Goal: Task Accomplishment & Management: Manage account settings

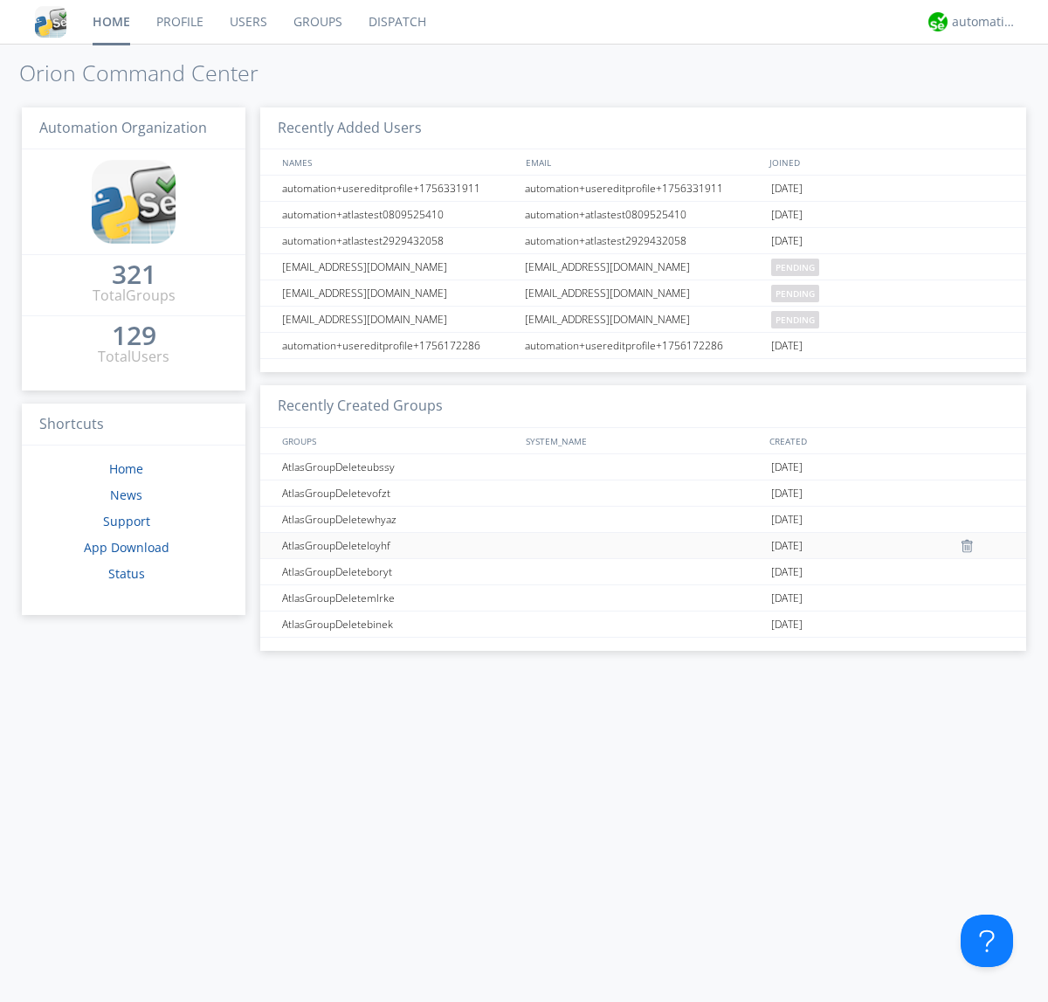
click at [247, 22] on link "Users" at bounding box center [249, 22] width 64 height 44
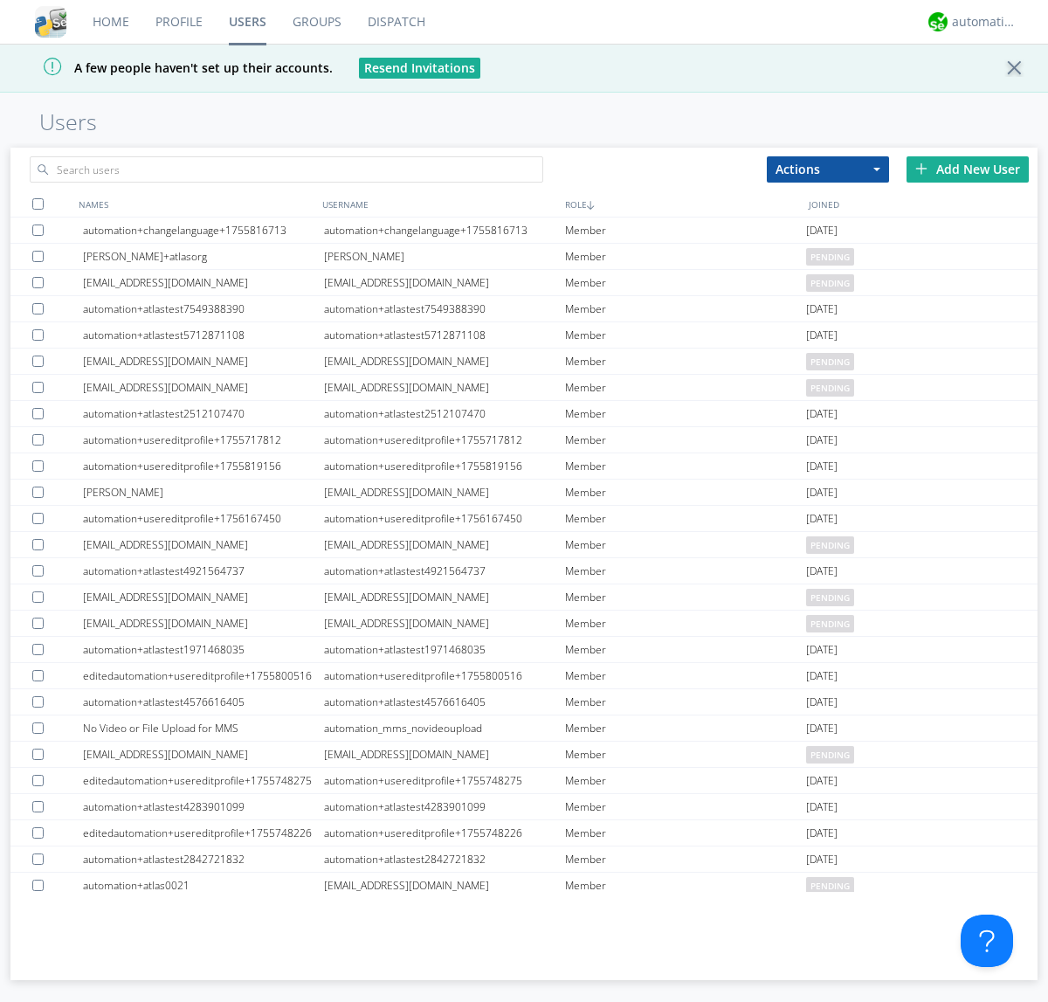
click at [968, 169] on div "Add New User" at bounding box center [968, 169] width 122 height 26
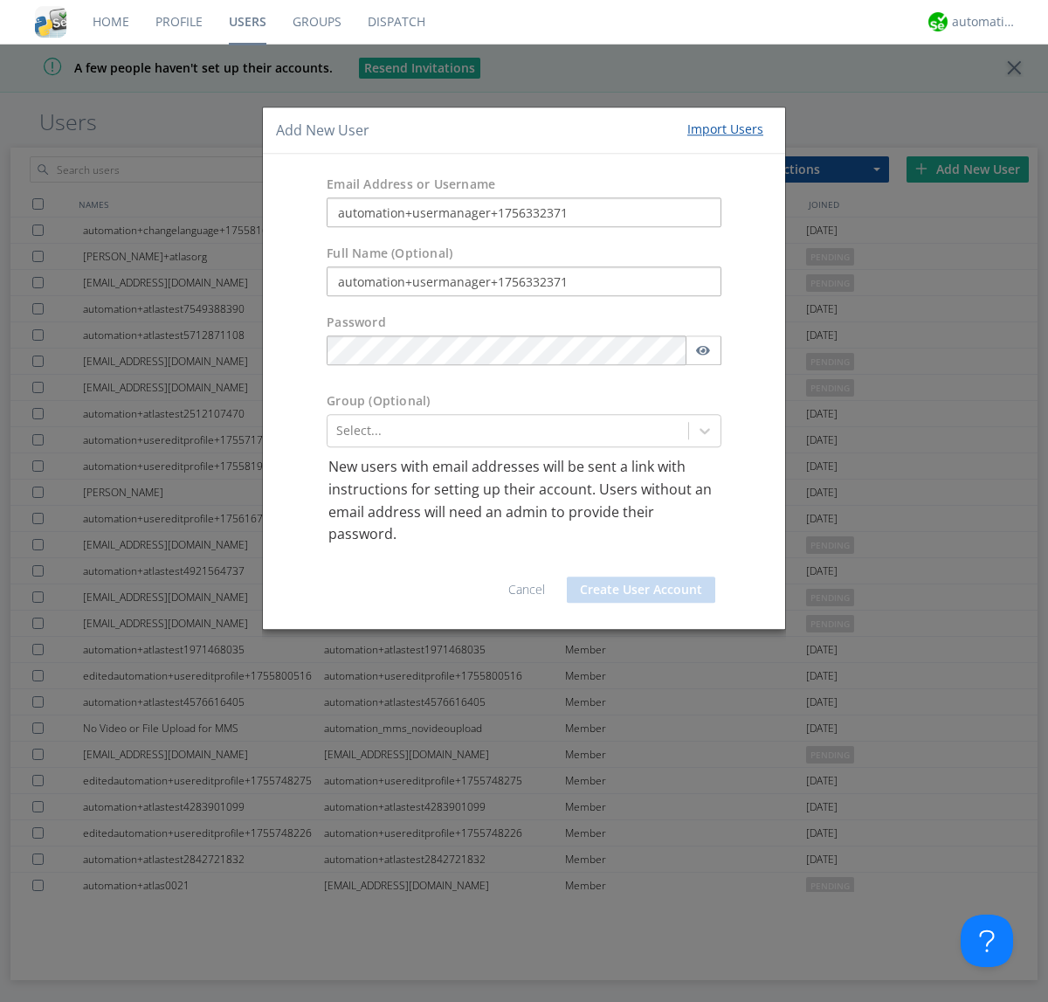
type input "automation+usermanager+1756332371"
click at [641, 589] on button "Create User Account" at bounding box center [641, 589] width 148 height 26
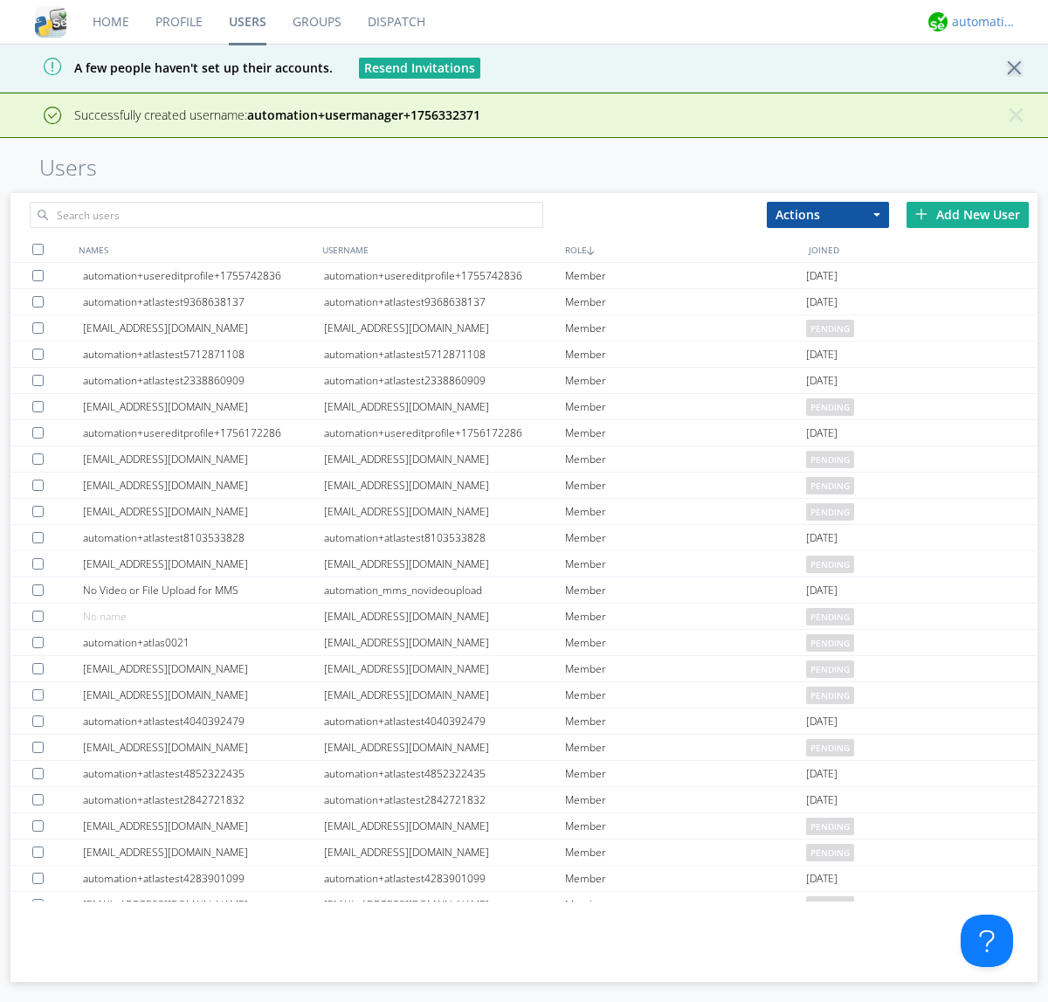
click at [980, 22] on div "automation+atlas" at bounding box center [985, 21] width 66 height 17
click at [993, 92] on div "Log Out" at bounding box center [994, 92] width 90 height 31
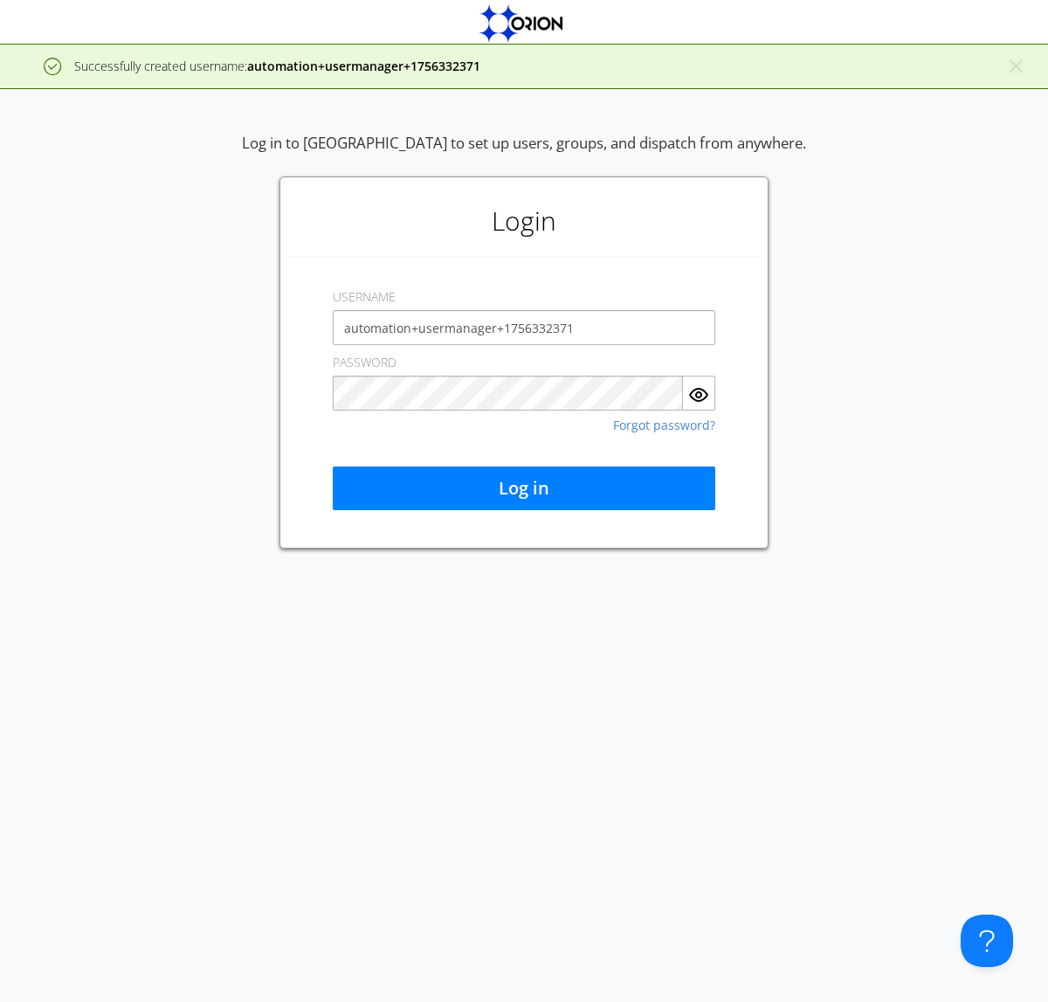
type input "automation+usermanager+1756332371"
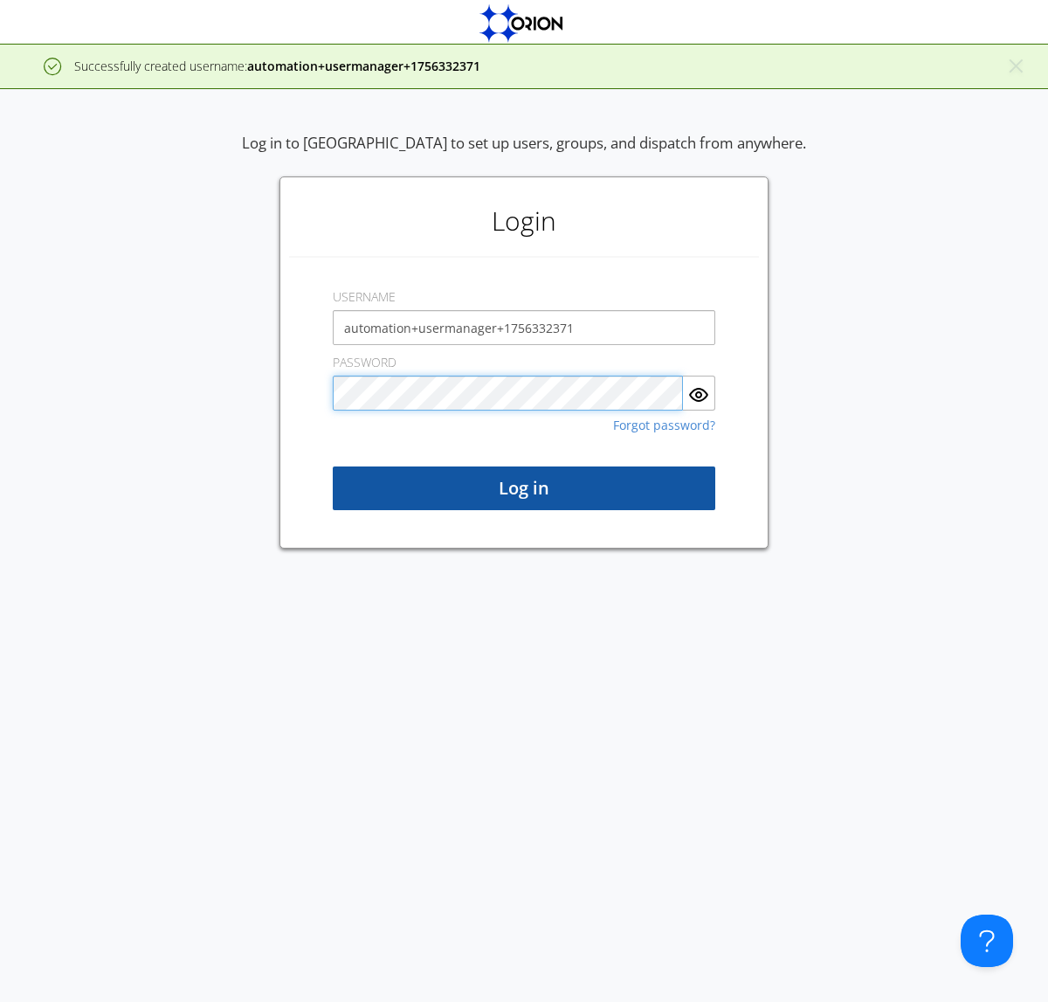
click at [524, 488] on button "Log in" at bounding box center [524, 488] width 383 height 44
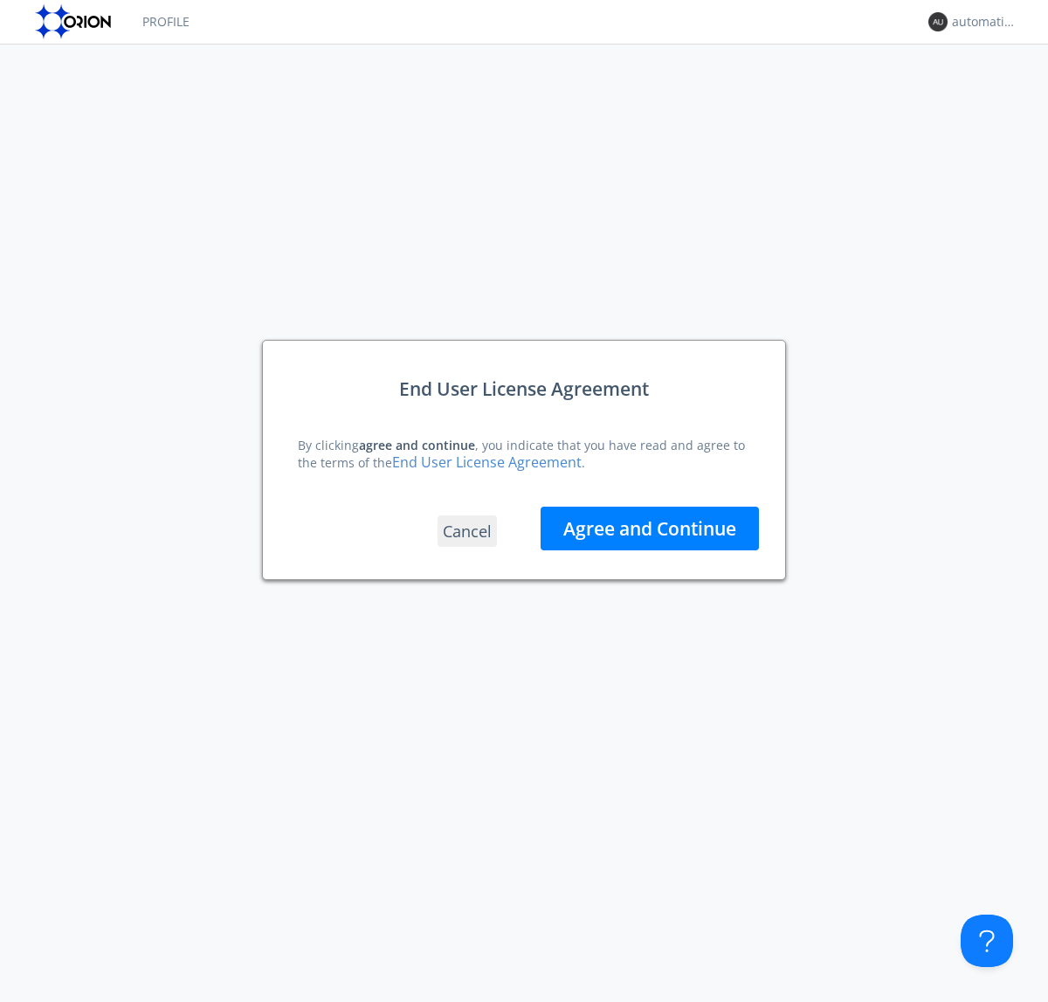
click at [650, 528] on button "Agree and Continue" at bounding box center [650, 529] width 218 height 44
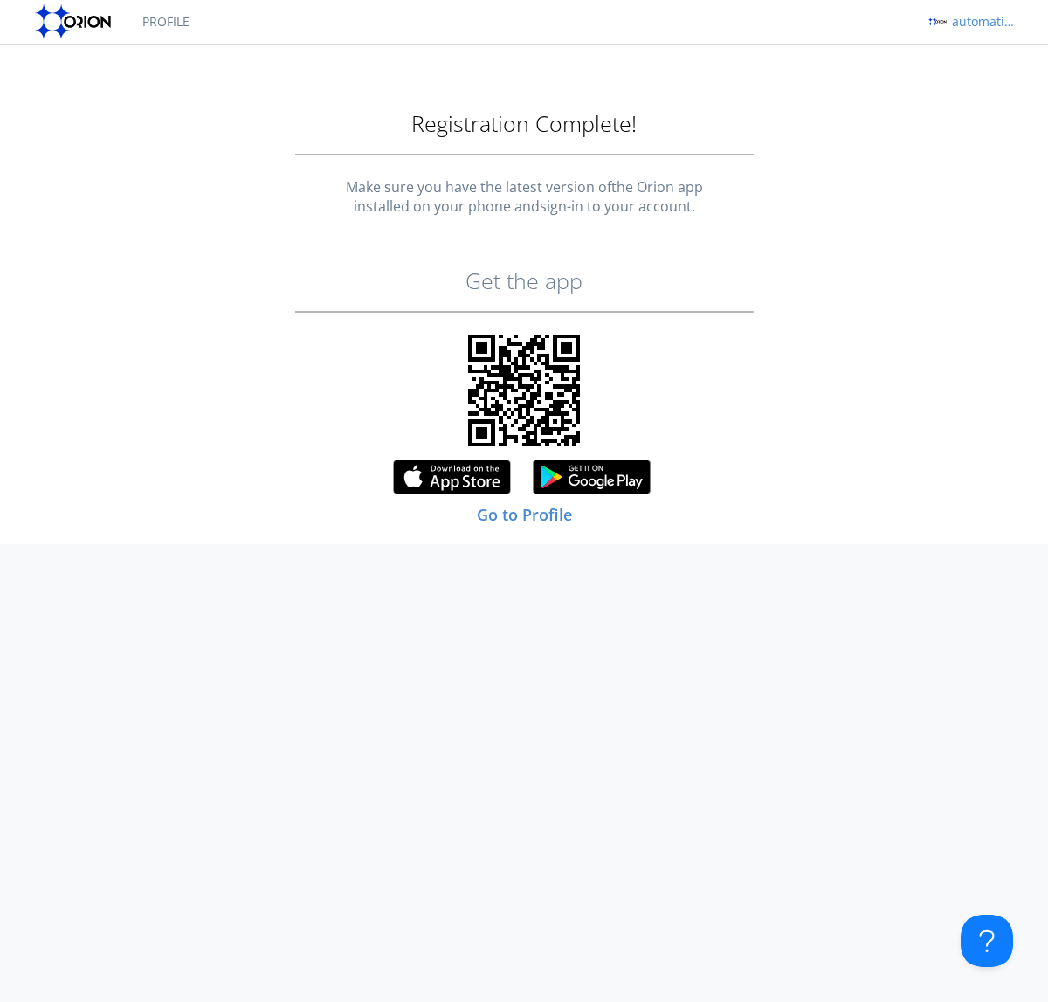
click at [980, 22] on div "automation+usermanager+1756332371" at bounding box center [985, 21] width 66 height 17
click at [993, 92] on div "Log Out" at bounding box center [994, 92] width 90 height 31
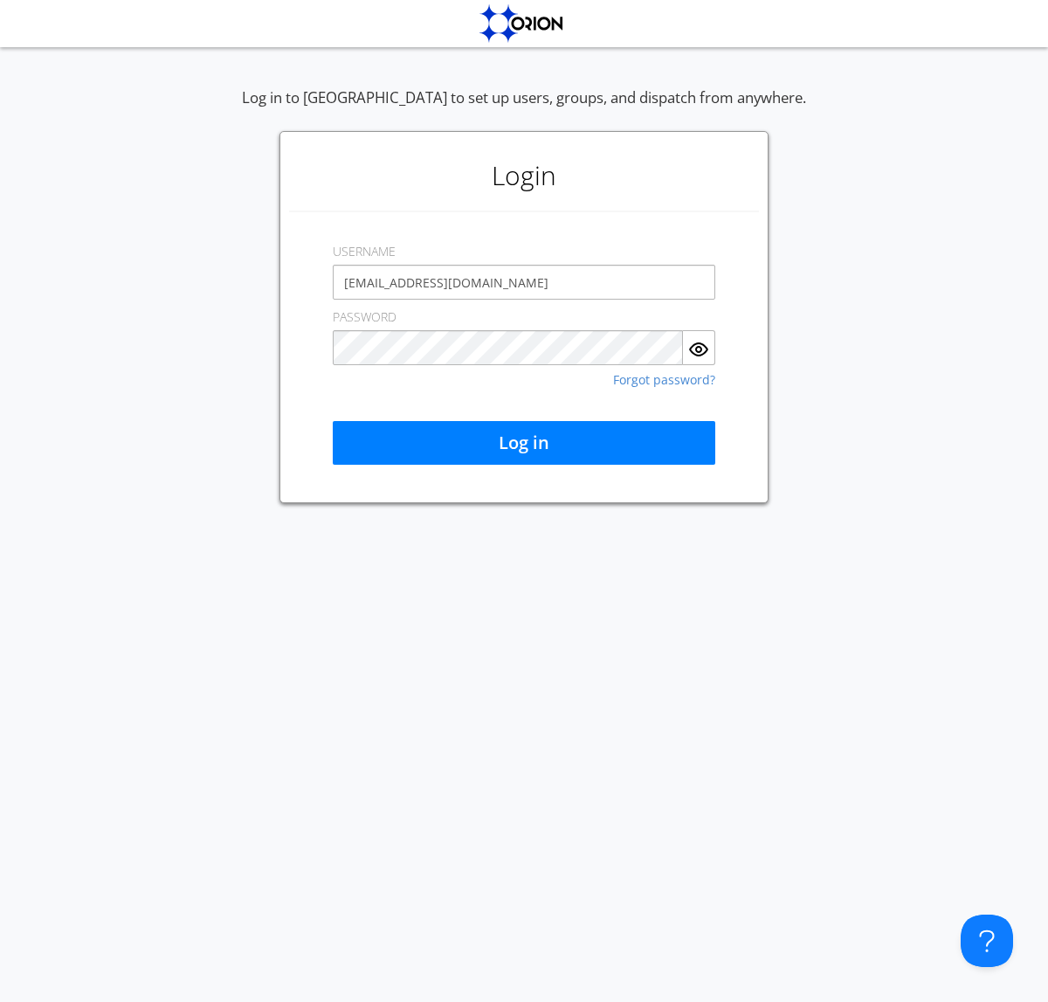
type input "[EMAIL_ADDRESS][DOMAIN_NAME]"
click at [524, 443] on button "Log in" at bounding box center [524, 443] width 383 height 44
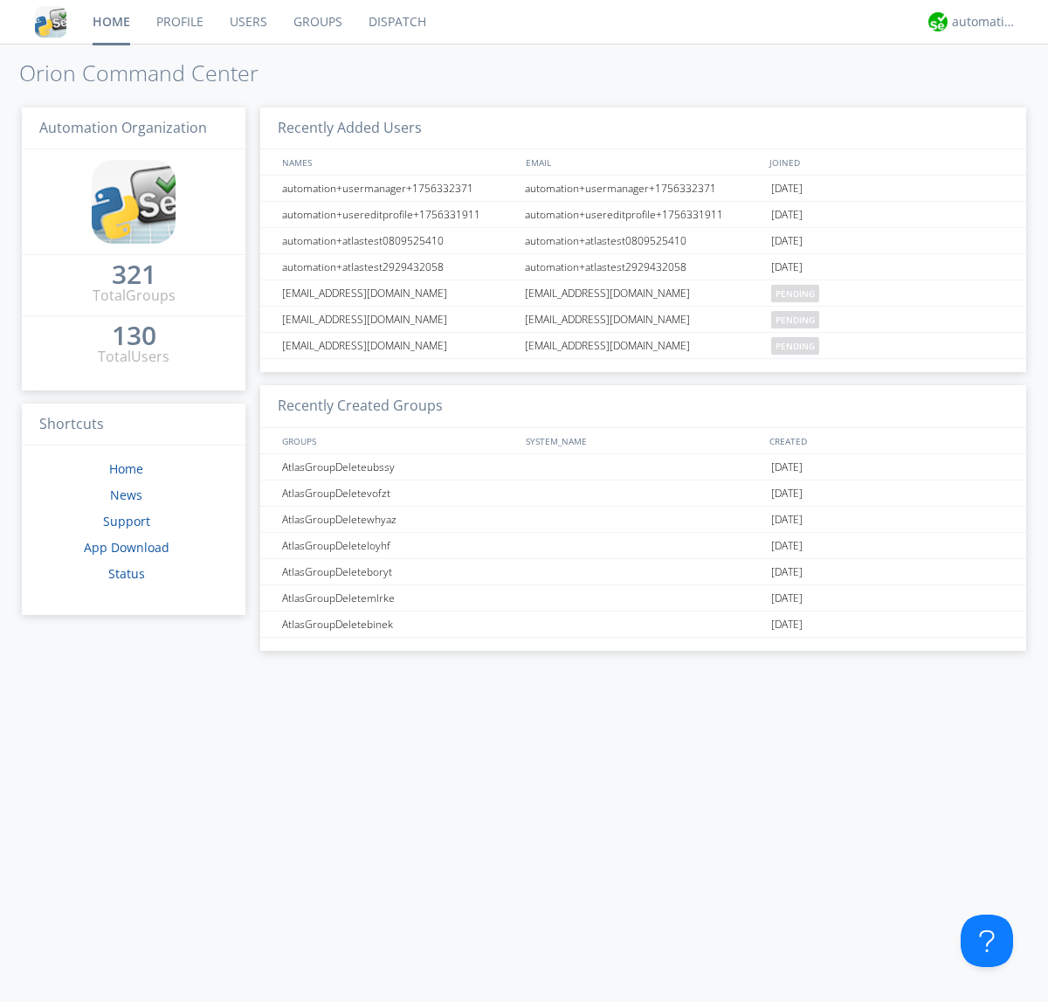
click at [247, 22] on link "Users" at bounding box center [249, 22] width 64 height 44
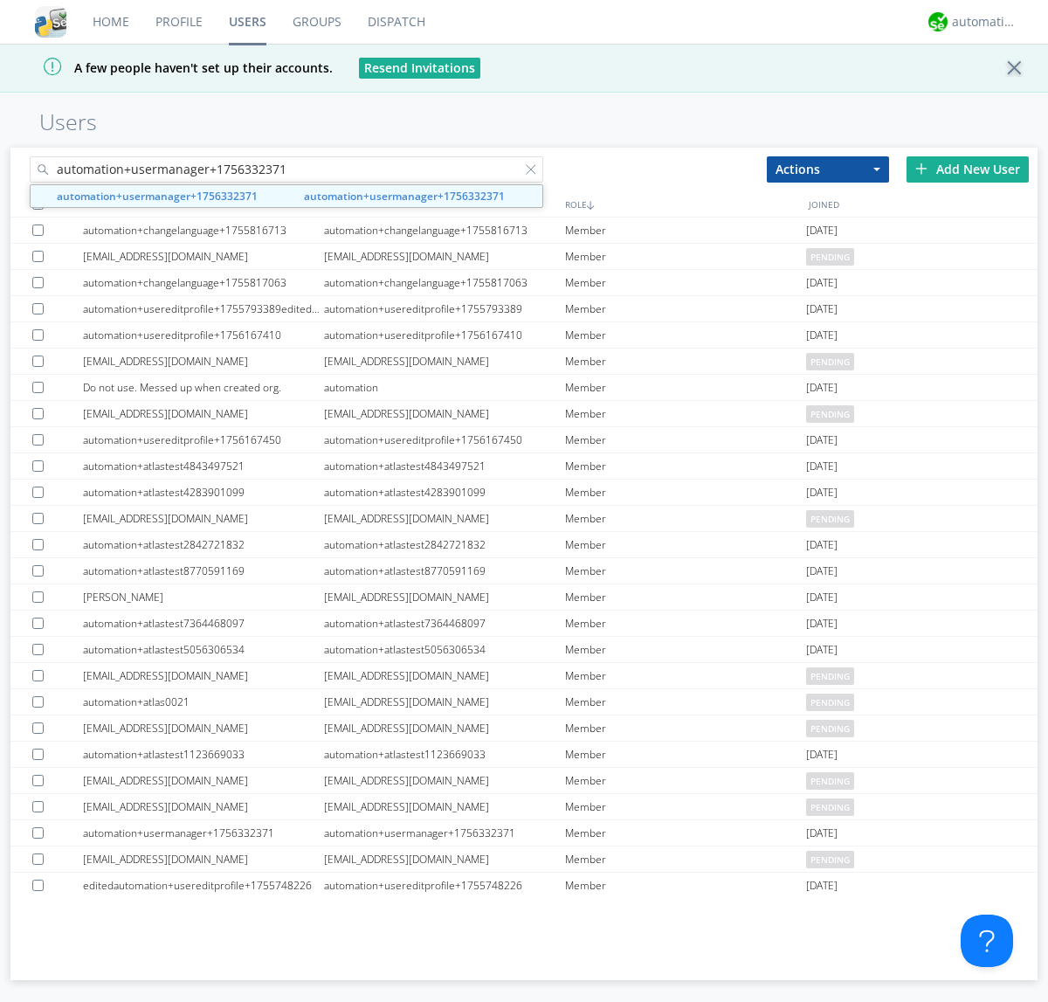
type input "automation+usermanager+1756332371"
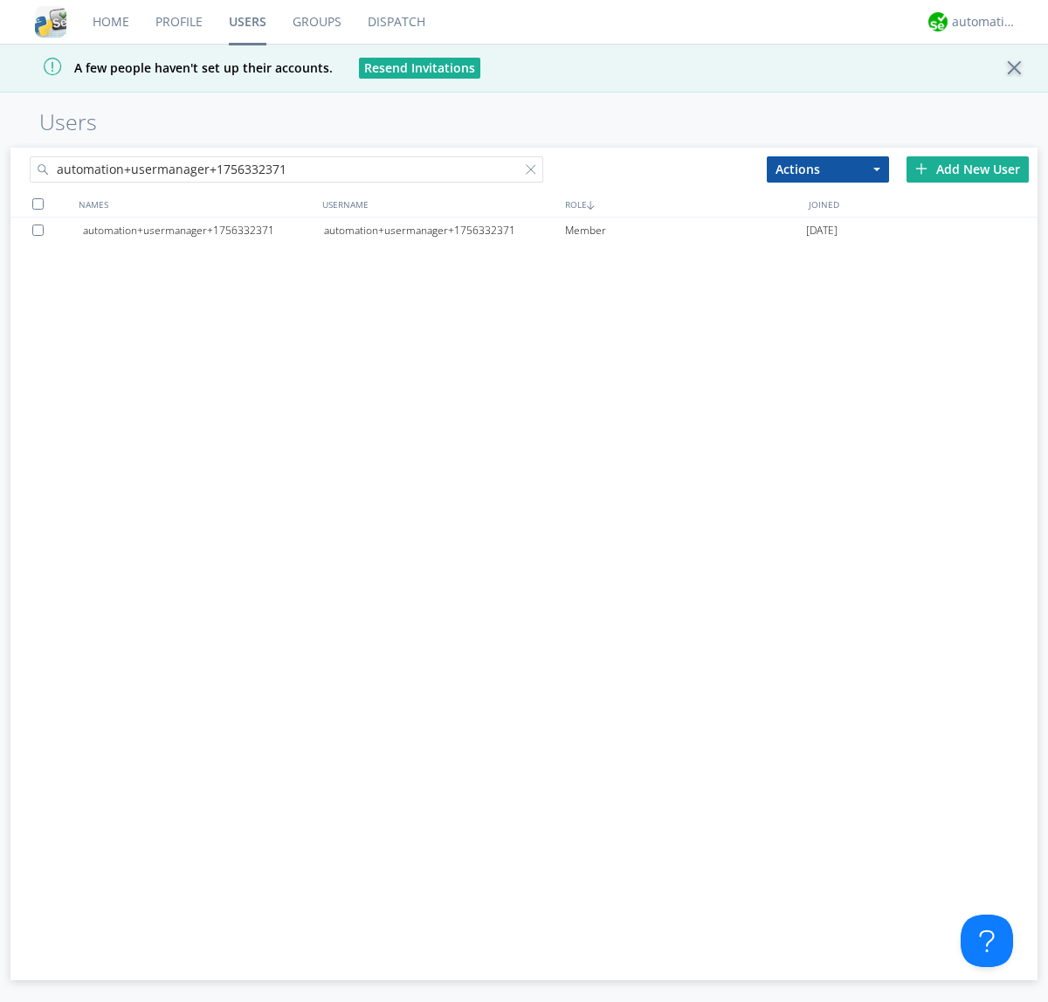
click at [444, 230] on div "automation+usermanager+1756332371" at bounding box center [444, 230] width 241 height 26
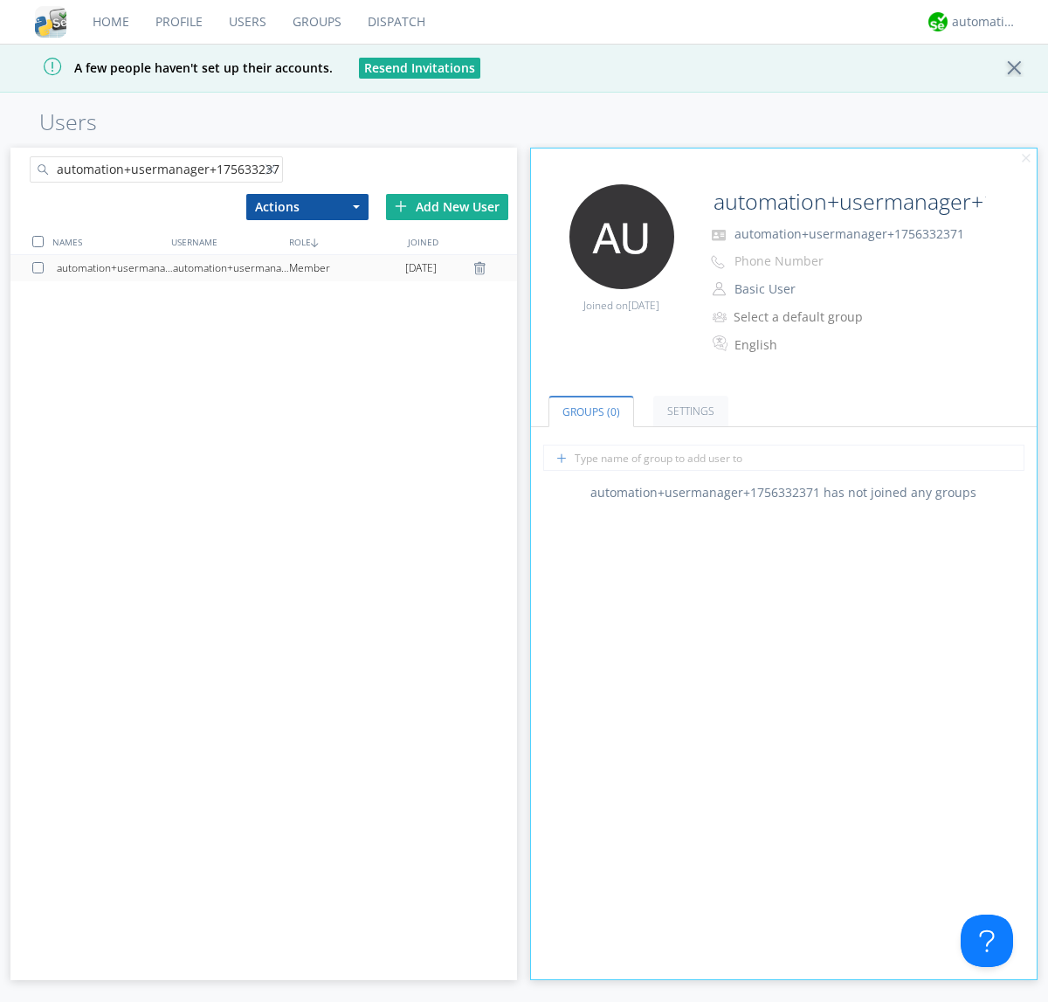
click at [815, 289] on button "Basic User" at bounding box center [815, 289] width 175 height 24
click at [0, 0] on link "Manager" at bounding box center [0, 0] width 0 height 0
click at [980, 22] on div "automation+atlas" at bounding box center [985, 21] width 66 height 17
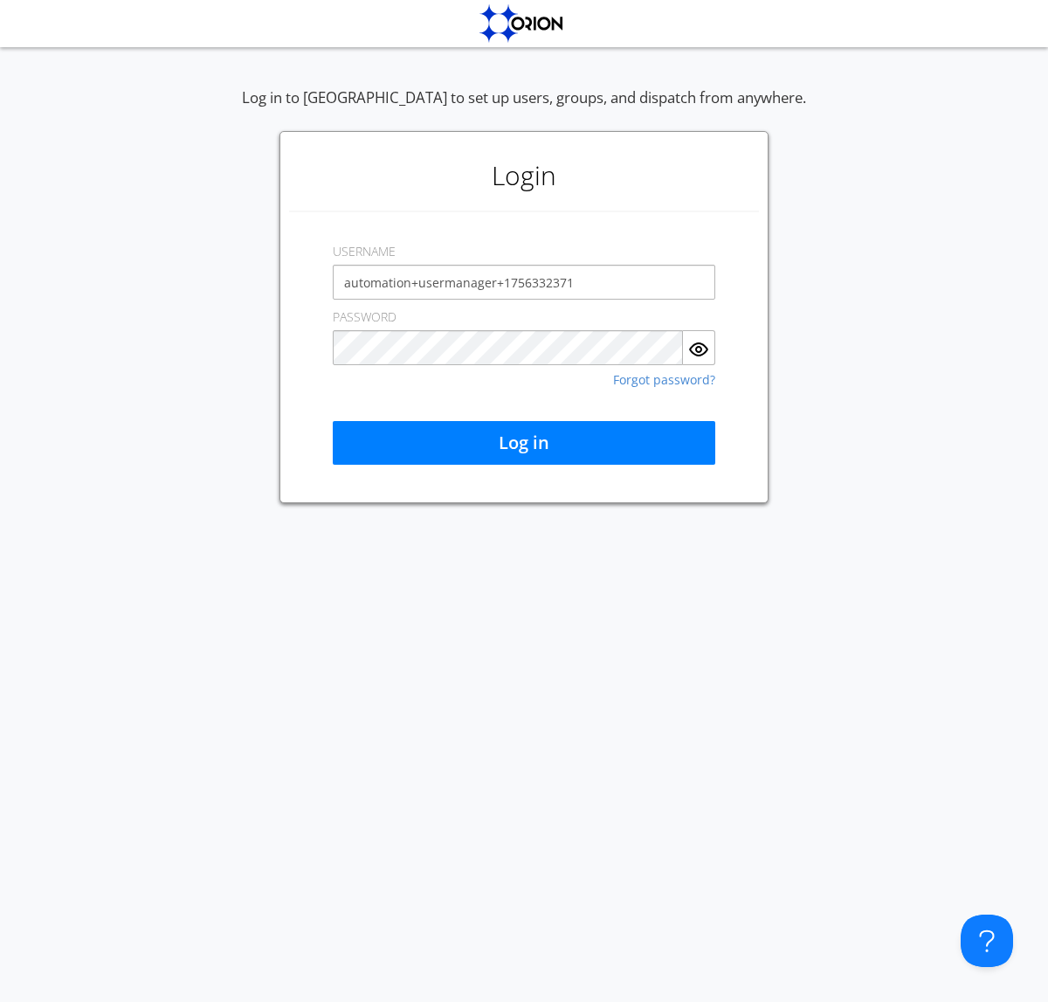
type input "automation+usermanager+1756332371"
click at [524, 443] on button "Log in" at bounding box center [524, 443] width 383 height 44
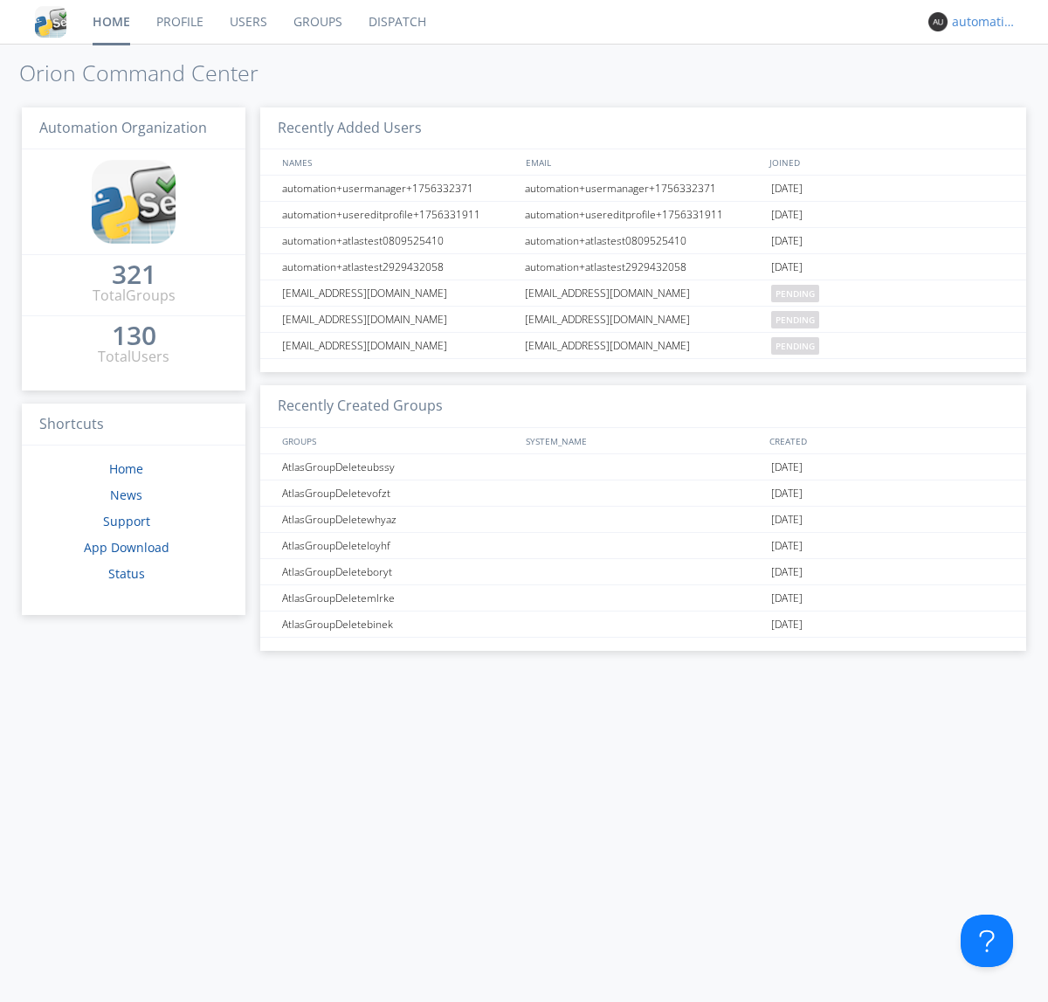
click at [980, 22] on div "automation+usermanager+1756332371" at bounding box center [985, 21] width 66 height 17
click at [993, 92] on div "Log Out" at bounding box center [994, 92] width 90 height 31
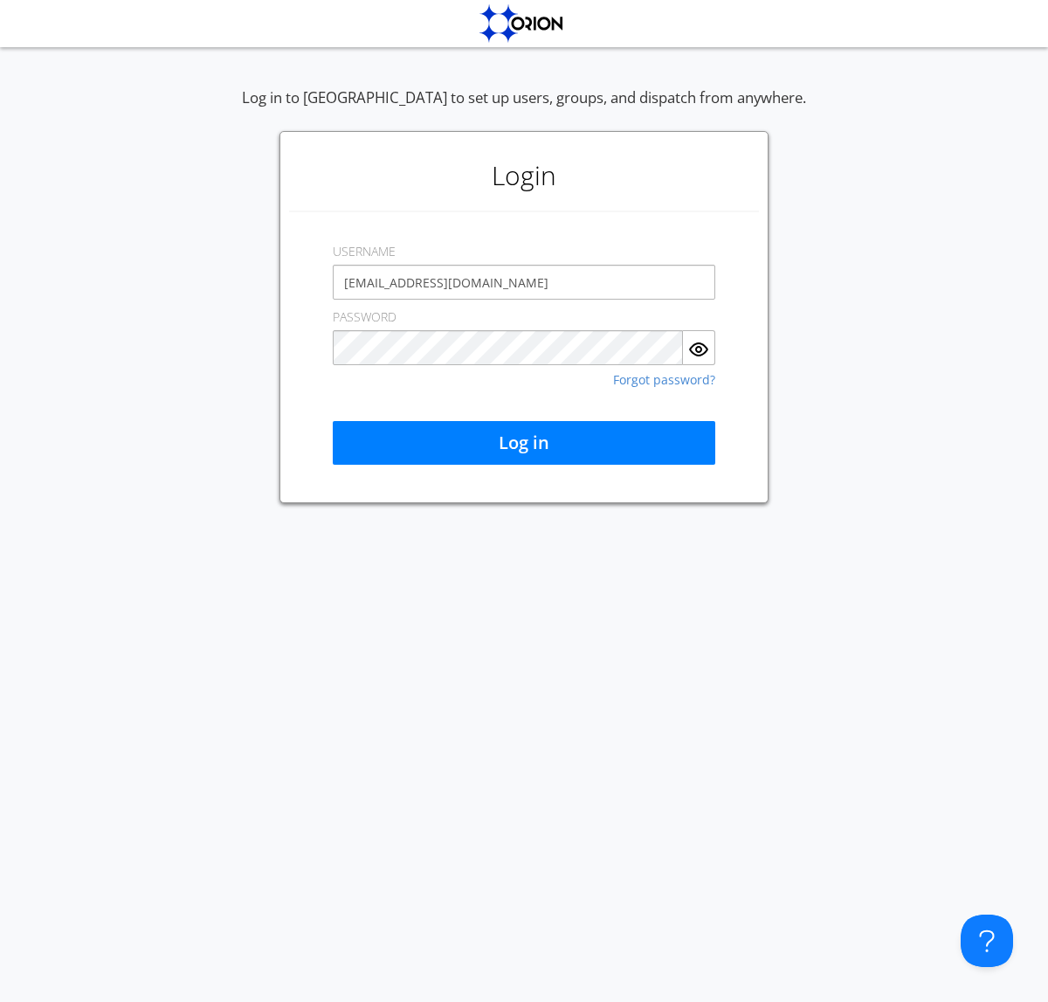
type input "[EMAIL_ADDRESS][DOMAIN_NAME]"
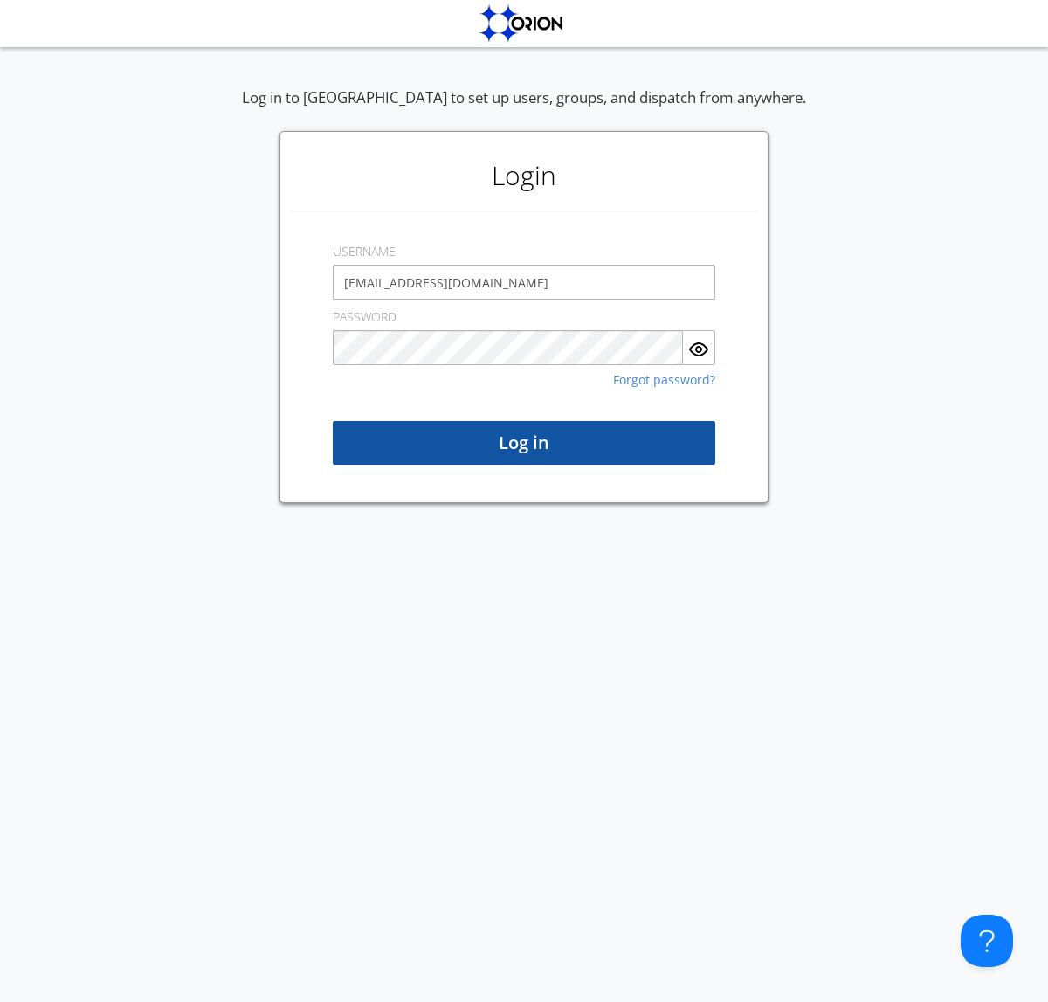
click at [524, 443] on button "Log in" at bounding box center [524, 443] width 383 height 44
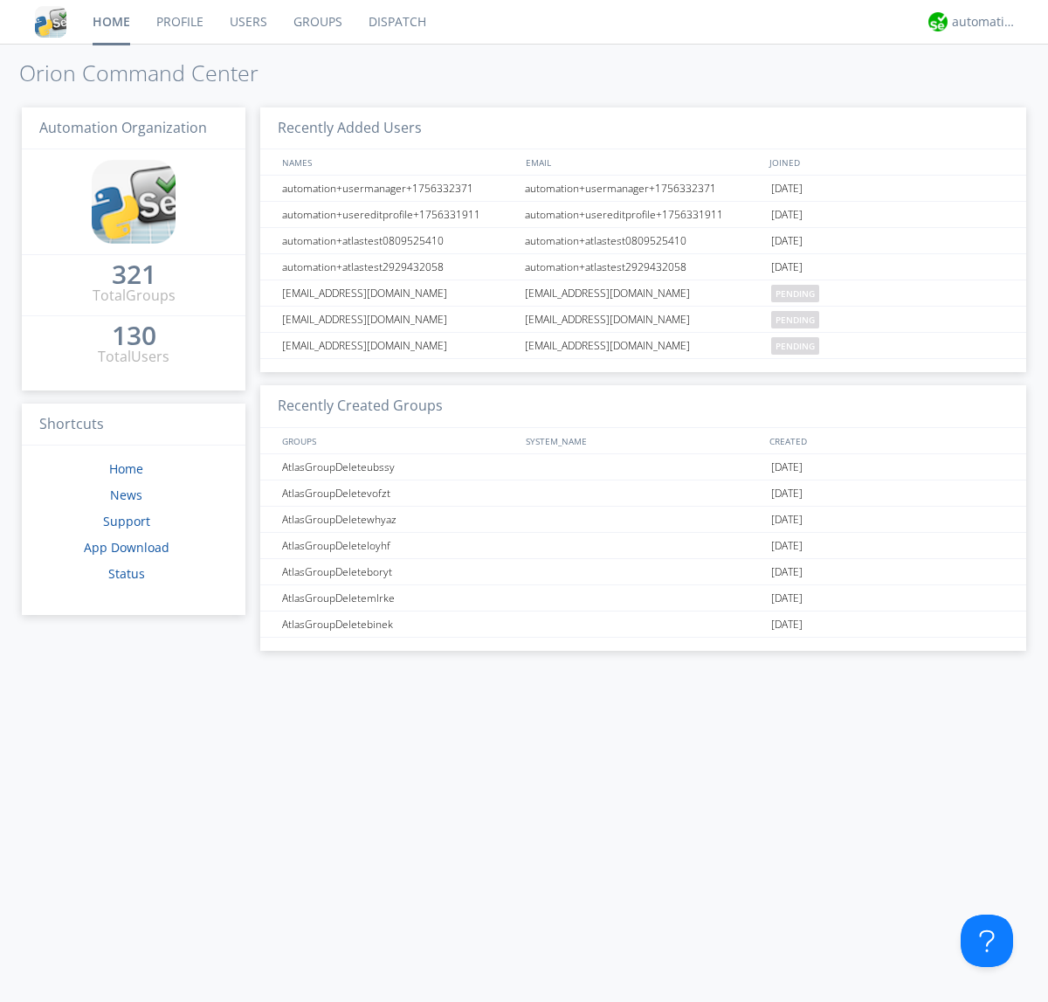
click at [247, 22] on link "Users" at bounding box center [249, 22] width 64 height 44
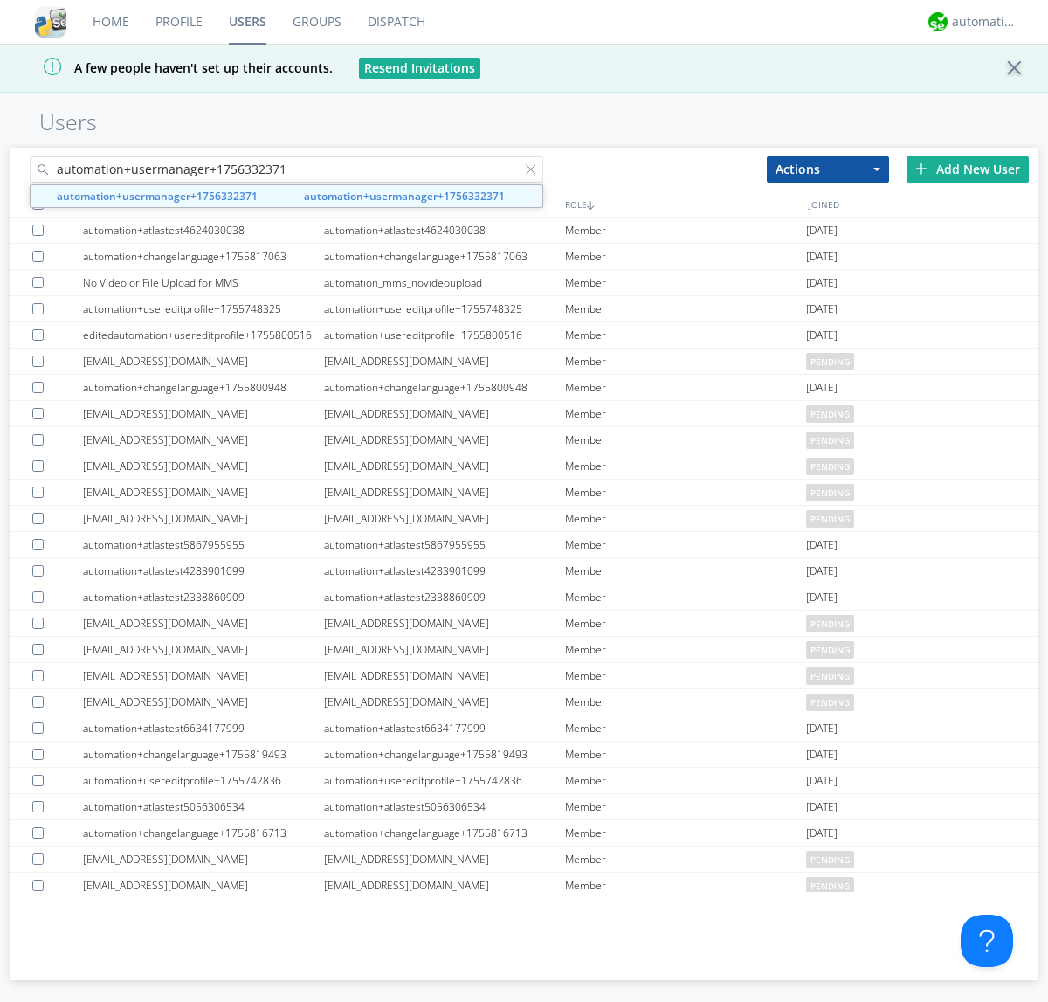
type input "automation+usermanager+1756332371"
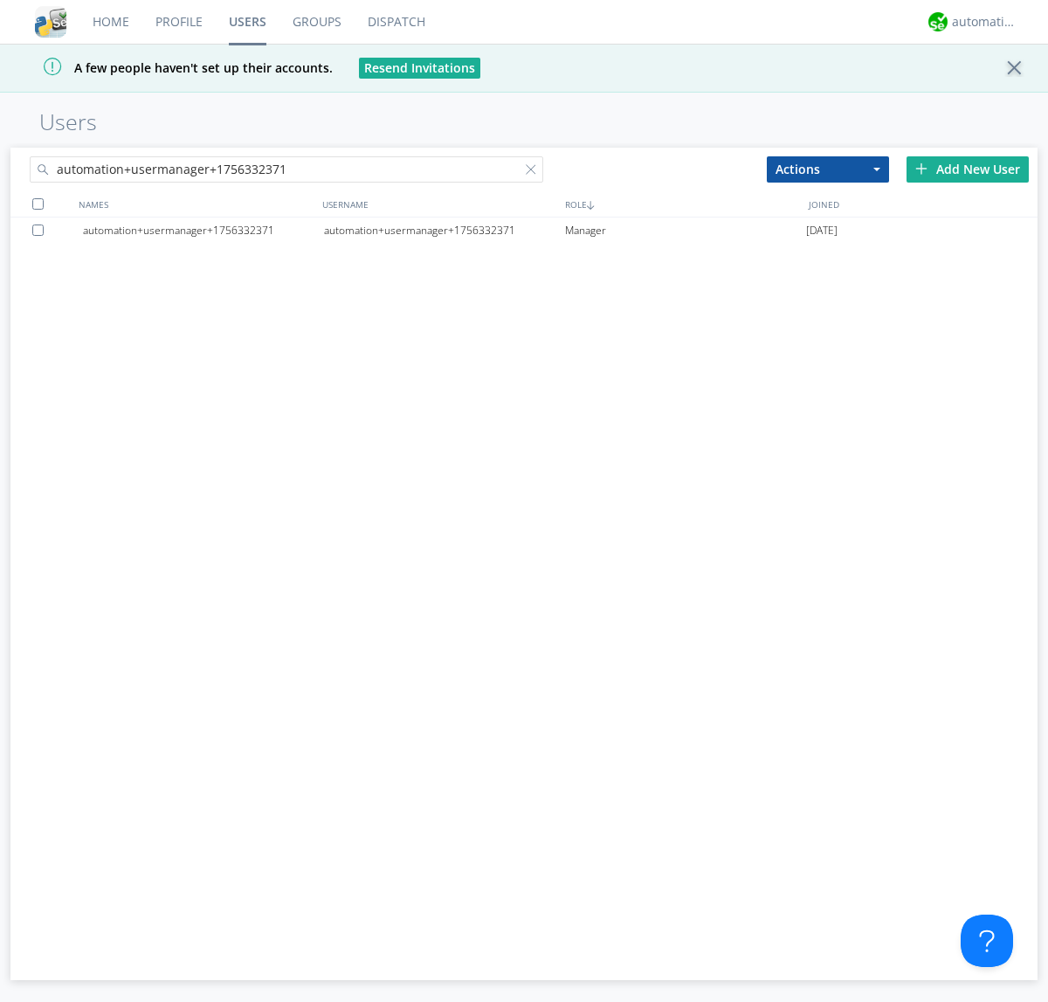
click at [41, 230] on div at bounding box center [40, 229] width 17 height 11
click at [828, 169] on button "Actions" at bounding box center [828, 169] width 122 height 26
click at [0, 0] on link "Delete User" at bounding box center [0, 0] width 0 height 0
